Goal: Task Accomplishment & Management: Manage account settings

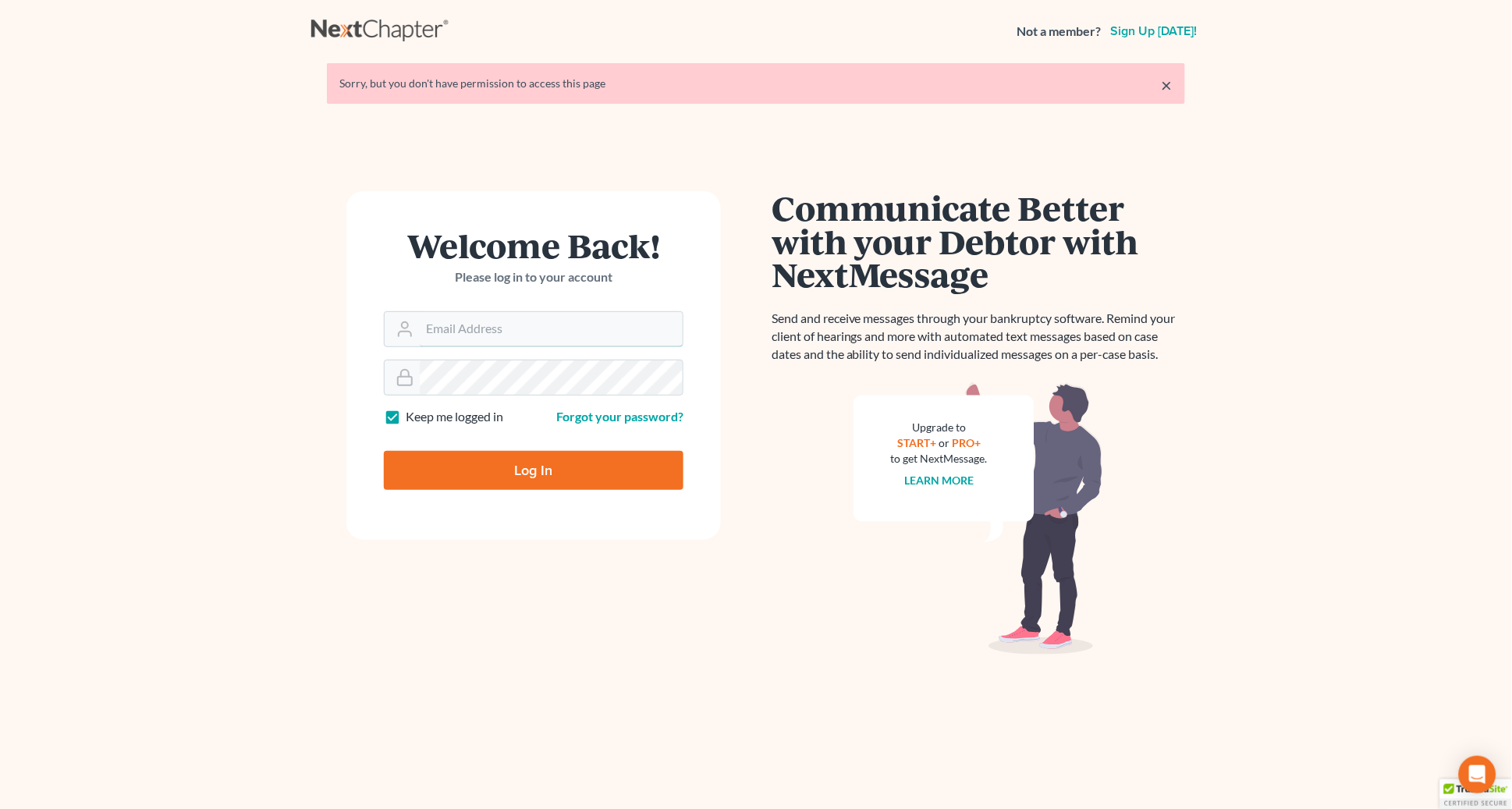
type input "[EMAIL_ADDRESS][DOMAIN_NAME]"
click at [582, 468] on input "Log In" at bounding box center [534, 470] width 300 height 39
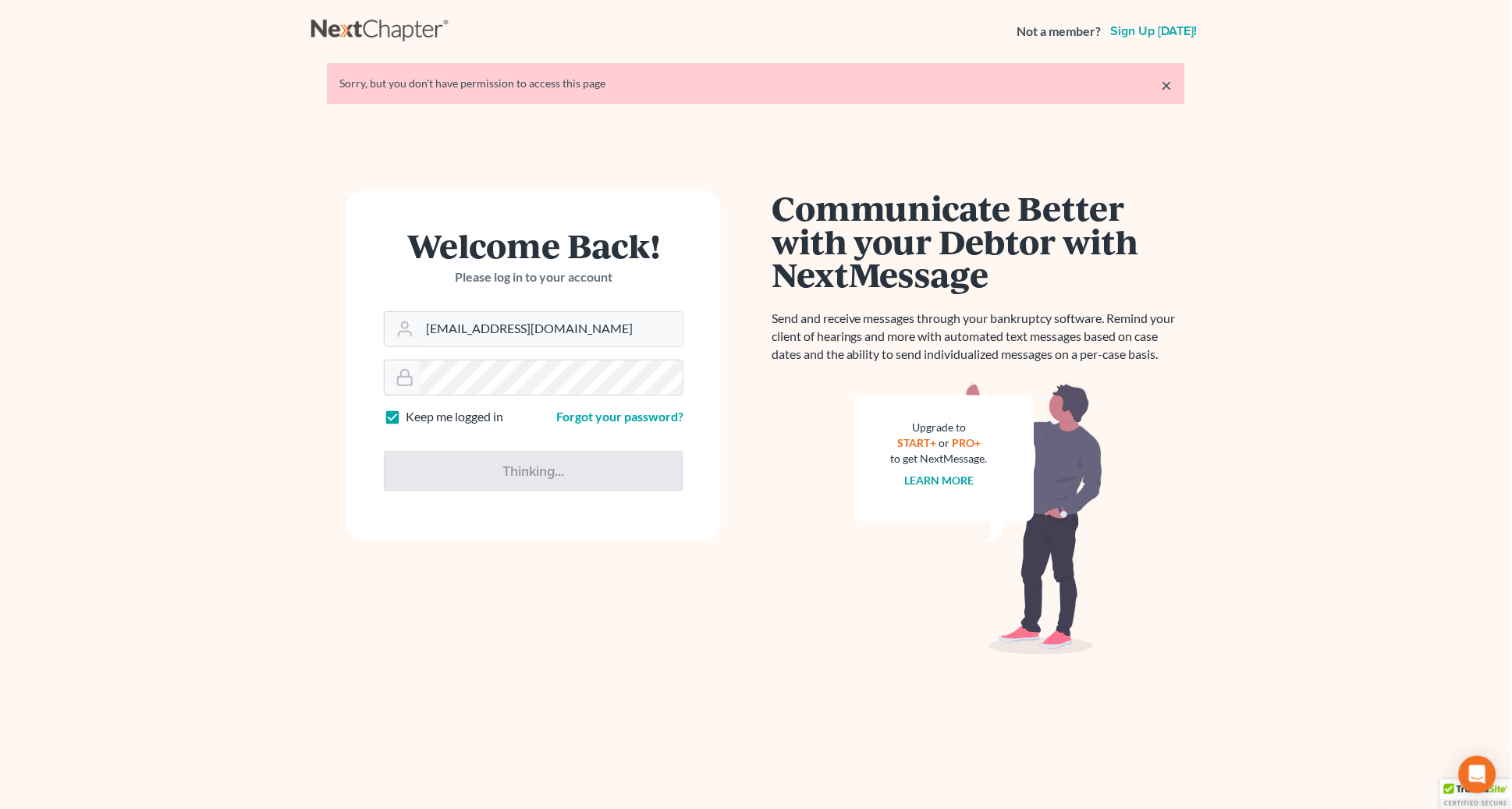
type input "Thinking..."
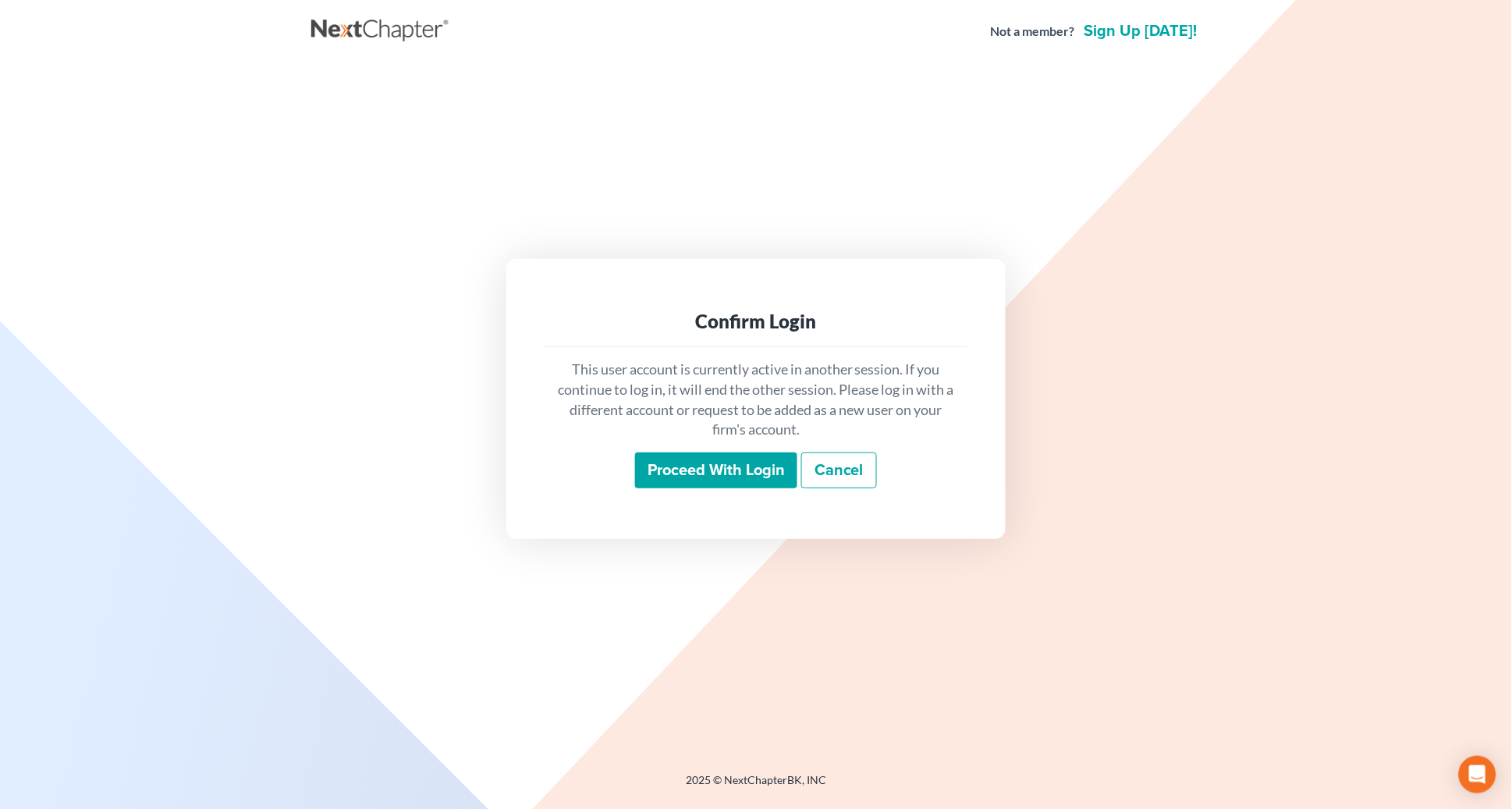
drag, startPoint x: 848, startPoint y: 505, endPoint x: 850, endPoint y: 476, distance: 29.1
click at [847, 503] on div "Confirm Login This user account is currently active in another session. If you …" at bounding box center [756, 399] width 500 height 279
click at [850, 475] on link "Cancel" at bounding box center [839, 469] width 76 height 36
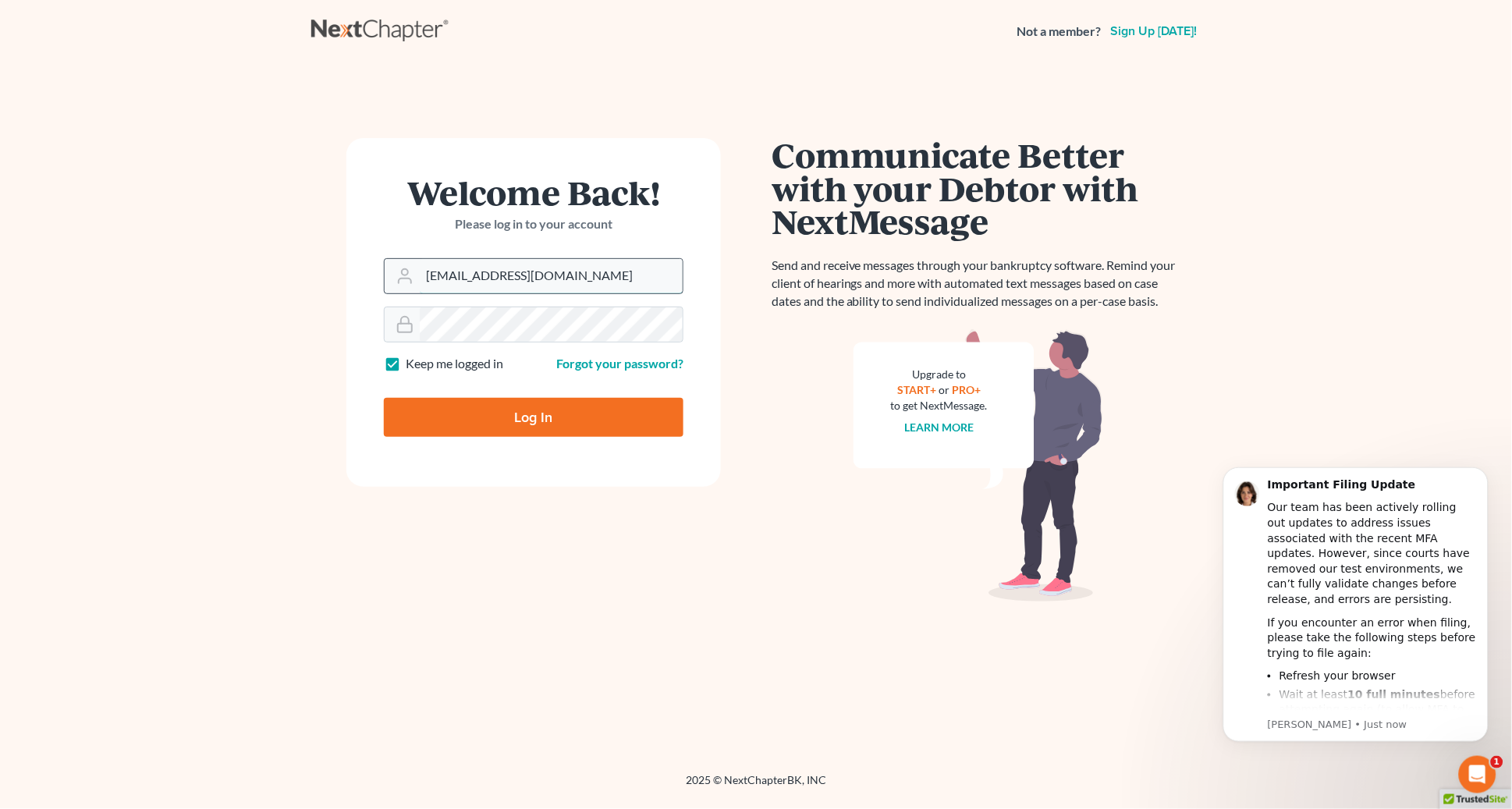
click at [564, 280] on input "[EMAIL_ADDRESS][DOMAIN_NAME]" at bounding box center [551, 275] width 263 height 34
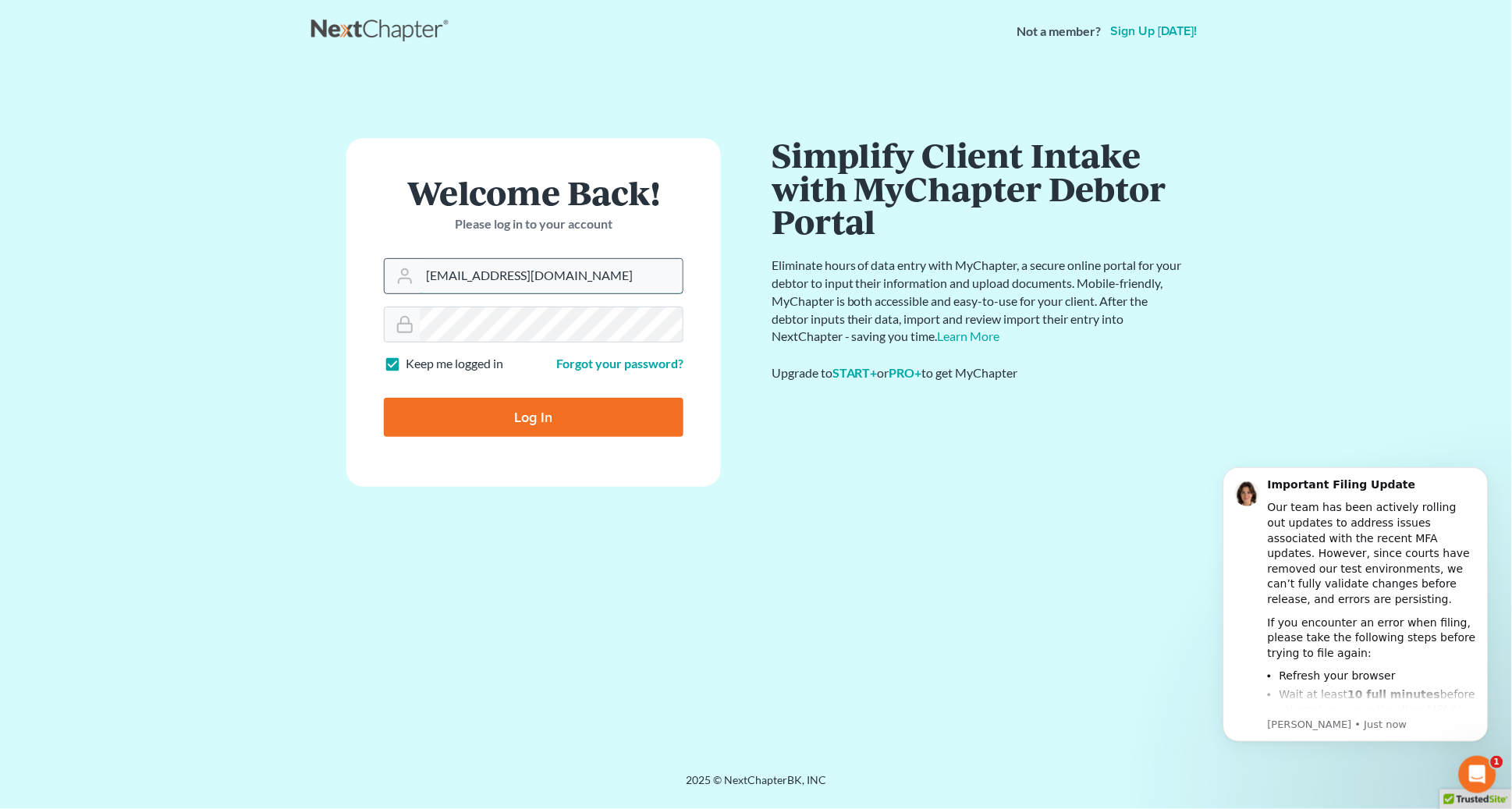
type input "ringcentral@bigeasybk.com"
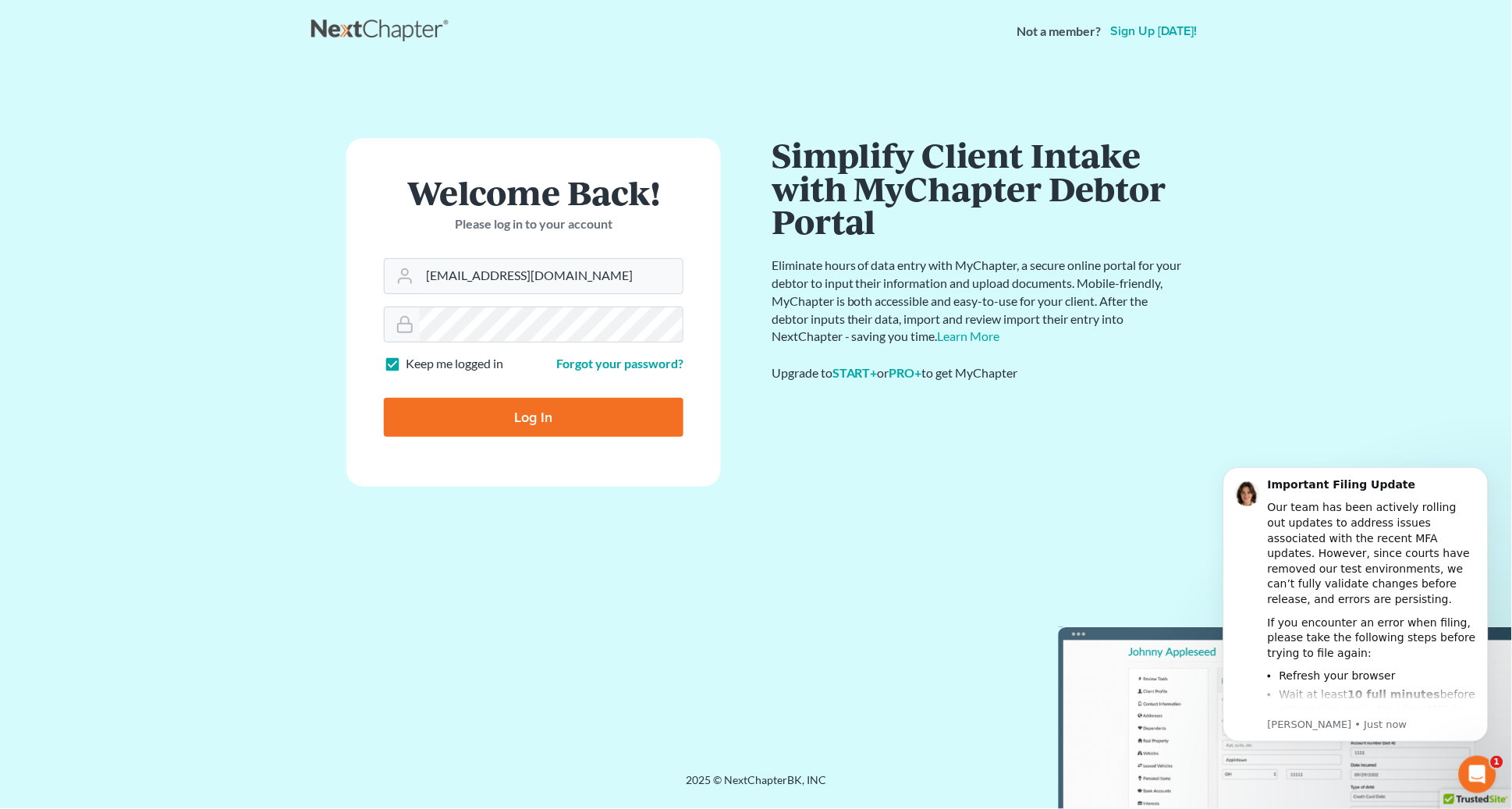
click at [532, 415] on input "Log In" at bounding box center [534, 417] width 300 height 39
type input "Thinking..."
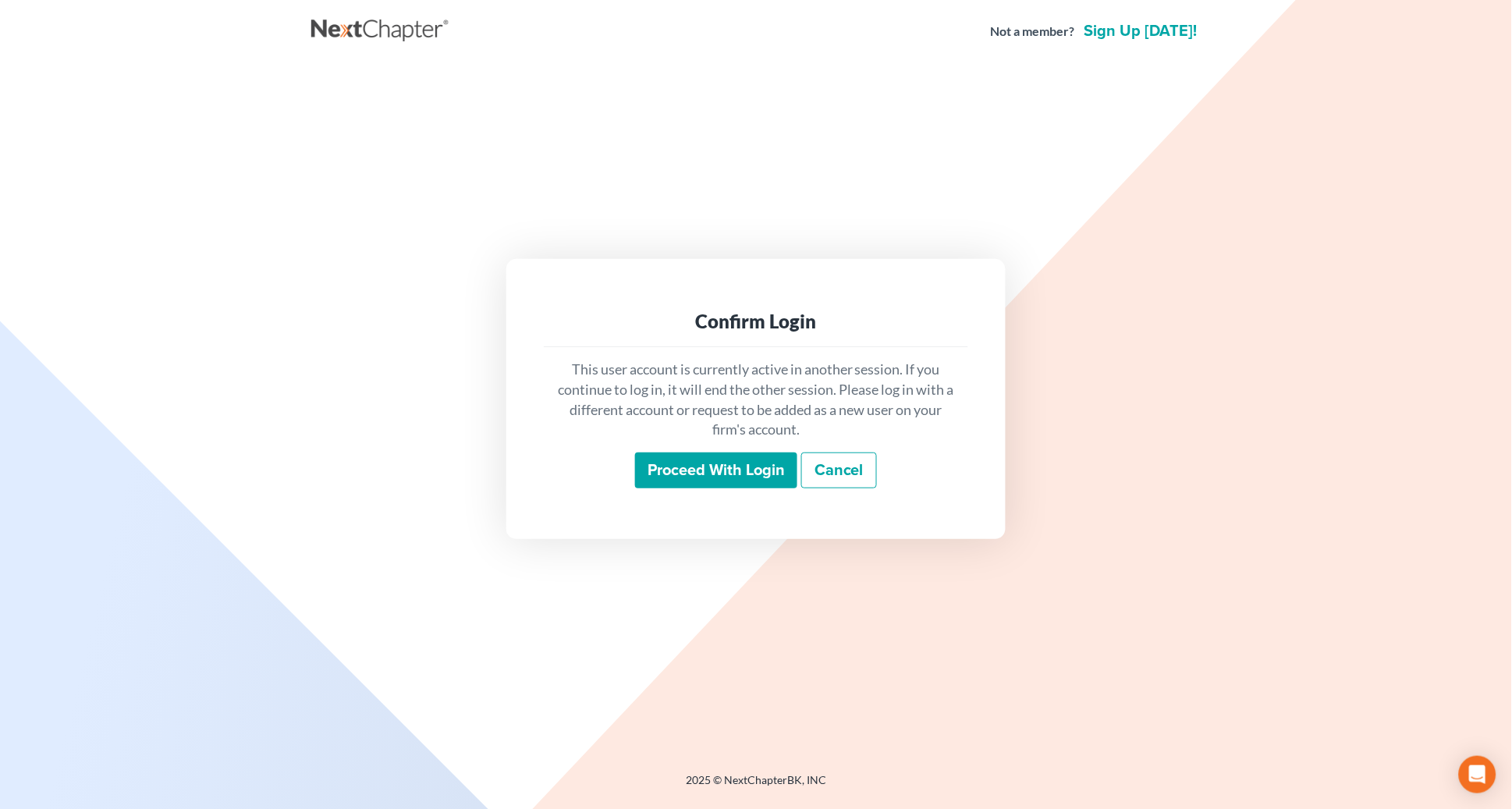
drag, startPoint x: 719, startPoint y: 469, endPoint x: 848, endPoint y: 496, distance: 131.8
click at [719, 469] on input "Proceed with login" at bounding box center [716, 469] width 162 height 36
